Goal: Task Accomplishment & Management: Use online tool/utility

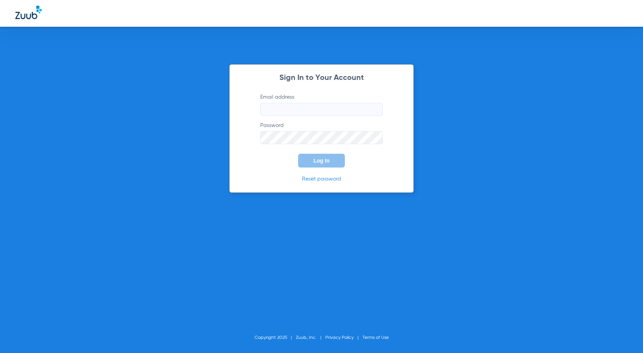
type input "[EMAIL_ADDRESS][DOMAIN_NAME]"
click at [330, 163] on button "Log In" at bounding box center [321, 161] width 47 height 14
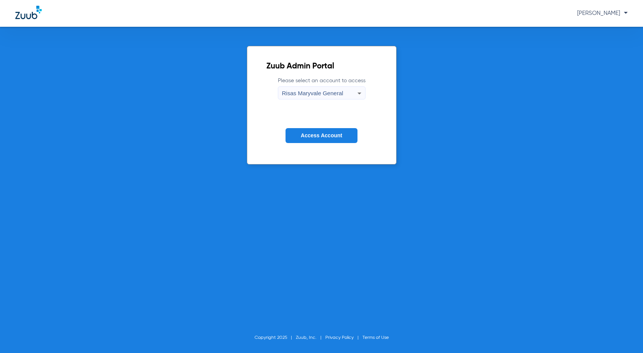
click at [330, 139] on button "Access Account" at bounding box center [322, 135] width 72 height 15
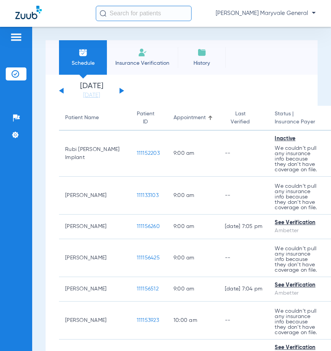
click at [124, 17] on input "text" at bounding box center [144, 13] width 96 height 15
paste input "111077381"
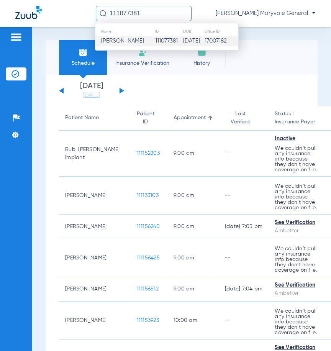
click at [149, 37] on td "[PERSON_NAME]" at bounding box center [124, 41] width 59 height 11
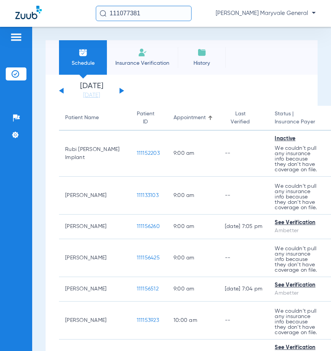
click at [152, 15] on input "111077381" at bounding box center [144, 13] width 96 height 15
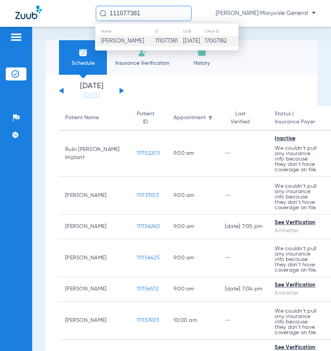
click at [118, 41] on span "[PERSON_NAME]" at bounding box center [122, 41] width 43 height 6
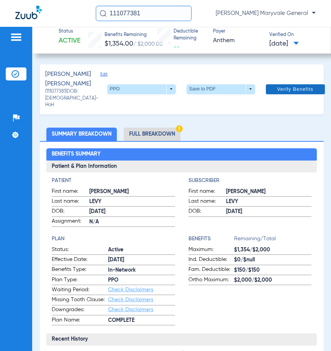
click at [268, 94] on span at bounding box center [295, 89] width 59 height 18
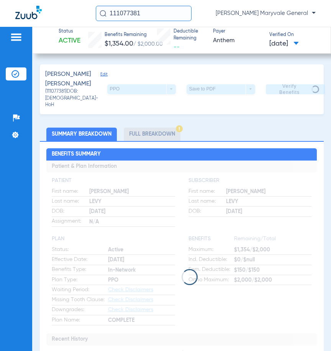
drag, startPoint x: 150, startPoint y: 15, endPoint x: 66, endPoint y: 13, distance: 84.6
click at [66, 13] on div "111077381 [PERSON_NAME] Maryvale General" at bounding box center [165, 13] width 331 height 27
paste input "149910"
type input "111149910"
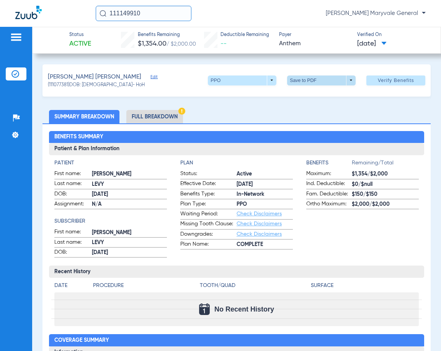
click at [312, 82] on span at bounding box center [321, 80] width 18 height 18
click at [310, 97] on span "Save to PDF" at bounding box center [319, 95] width 30 height 5
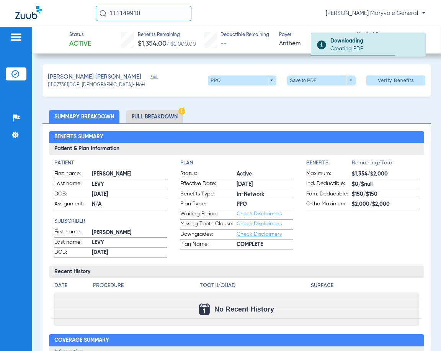
click at [151, 115] on li "Full Breakdown" at bounding box center [154, 116] width 57 height 13
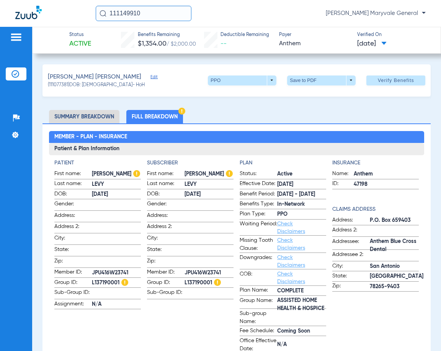
click at [207, 114] on ul "Summary Breakdown Full Breakdown" at bounding box center [236, 116] width 389 height 13
click at [148, 18] on input "111149910" at bounding box center [144, 13] width 96 height 15
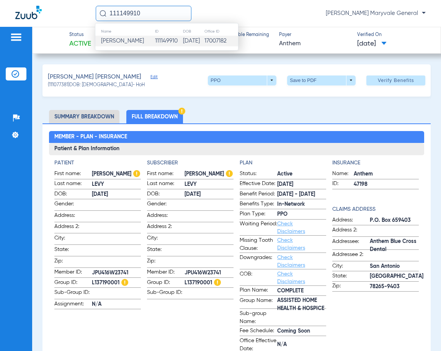
click at [155, 36] on td "111149910" at bounding box center [169, 41] width 28 height 11
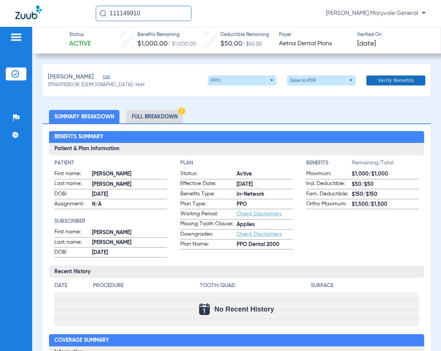
click at [330, 79] on span "Verify Benefits" at bounding box center [396, 80] width 36 height 6
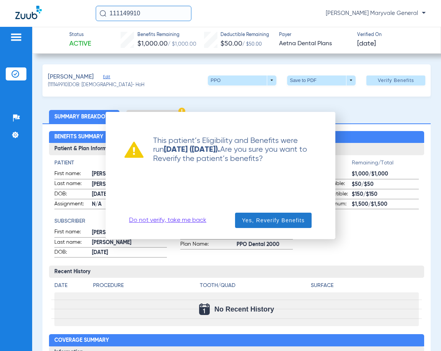
click at [251, 217] on span "Yes, Reverify Benefits" at bounding box center [273, 220] width 63 height 8
